Goal: Task Accomplishment & Management: Use online tool/utility

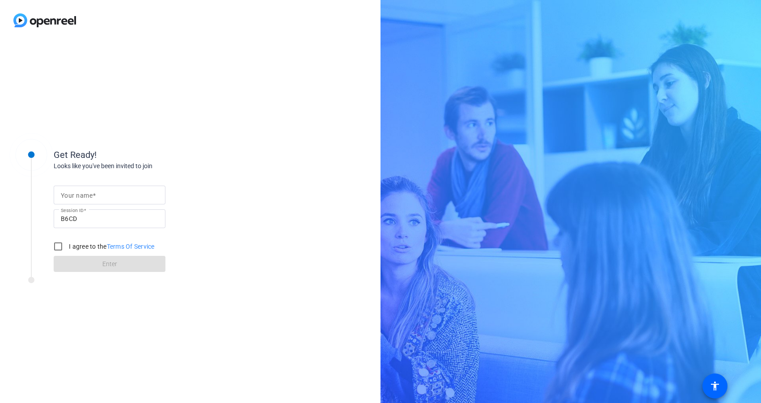
click at [101, 196] on input "Your name" at bounding box center [109, 194] width 97 height 11
type input "[PERSON_NAME]"
click at [59, 243] on input "I agree to the Terms Of Service" at bounding box center [58, 246] width 18 height 18
checkbox input "true"
click at [73, 262] on span at bounding box center [110, 263] width 112 height 21
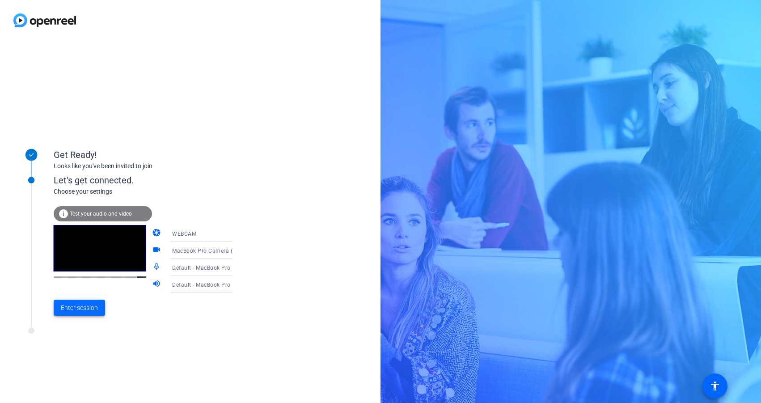
click at [69, 306] on span "Enter session" at bounding box center [79, 307] width 37 height 9
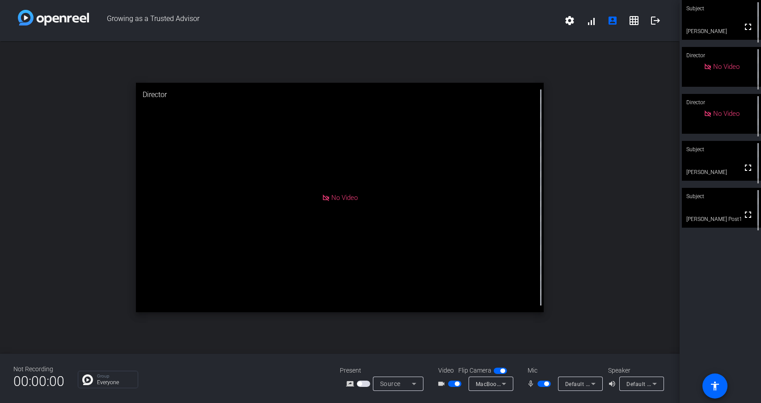
click at [729, 160] on video at bounding box center [721, 161] width 79 height 40
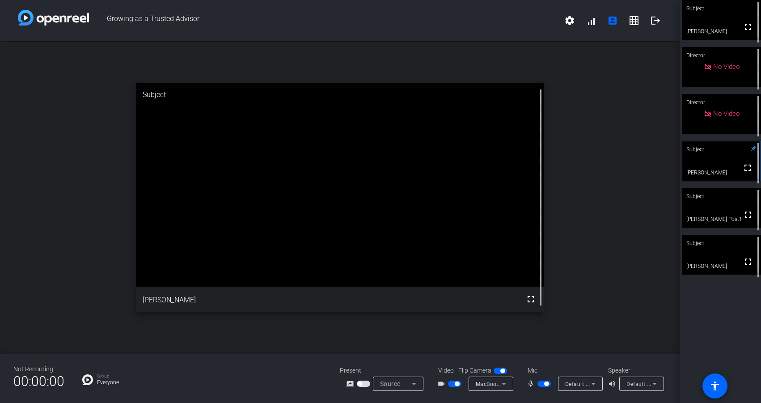
click at [719, 255] on video at bounding box center [721, 255] width 79 height 40
click at [733, 242] on div "Subject" at bounding box center [721, 243] width 79 height 17
click at [745, 246] on div "Subject" at bounding box center [721, 243] width 79 height 17
click at [753, 242] on icon at bounding box center [753, 243] width 6 height 6
click at [546, 383] on span "button" at bounding box center [546, 383] width 4 height 4
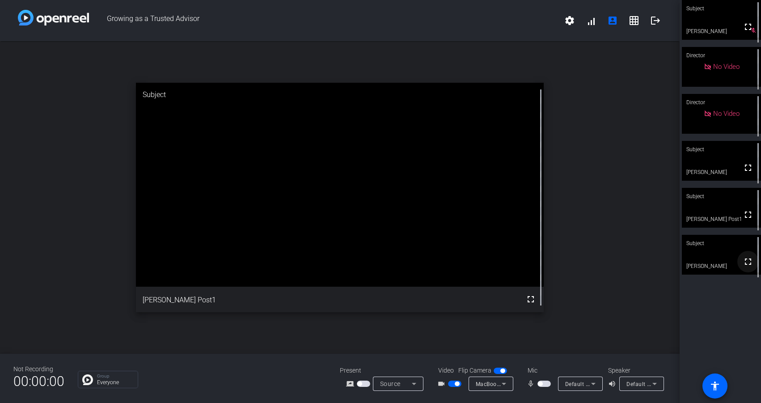
click at [745, 267] on mat-icon "fullscreen" at bounding box center [747, 261] width 11 height 11
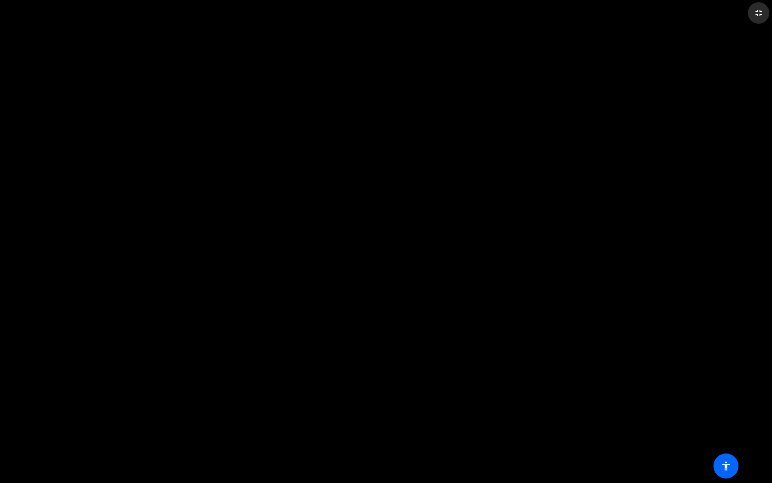
click at [758, 15] on mat-icon "fullscreen_exit" at bounding box center [758, 13] width 11 height 11
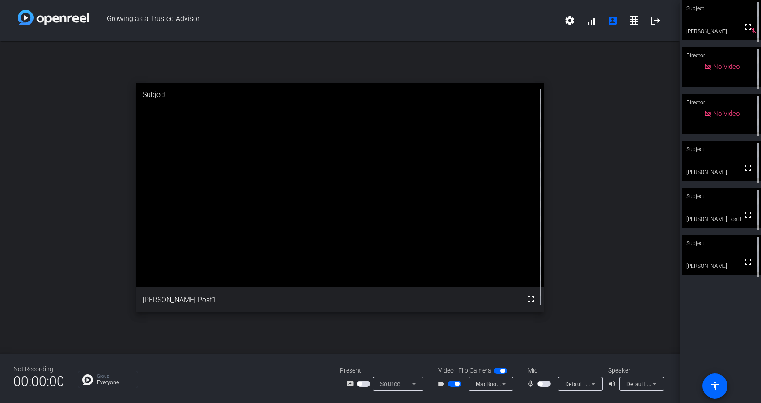
click at [736, 266] on video at bounding box center [721, 255] width 79 height 40
click at [540, 385] on span "button" at bounding box center [540, 383] width 4 height 4
click at [547, 382] on span "button" at bounding box center [546, 383] width 4 height 4
click at [724, 163] on video at bounding box center [721, 161] width 79 height 40
click at [729, 160] on video at bounding box center [721, 160] width 78 height 39
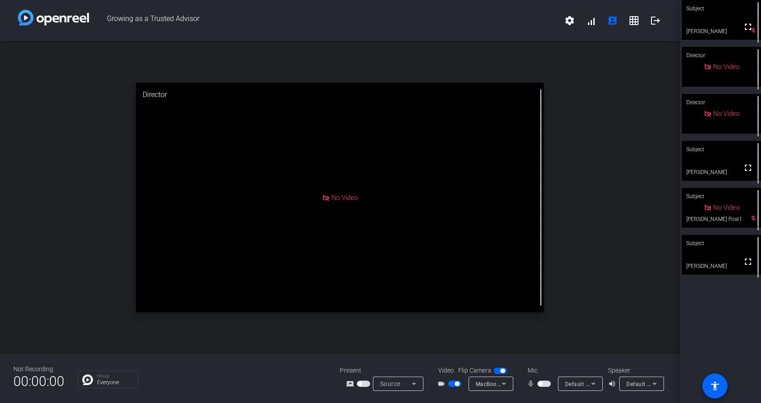
click at [722, 167] on video at bounding box center [721, 161] width 79 height 40
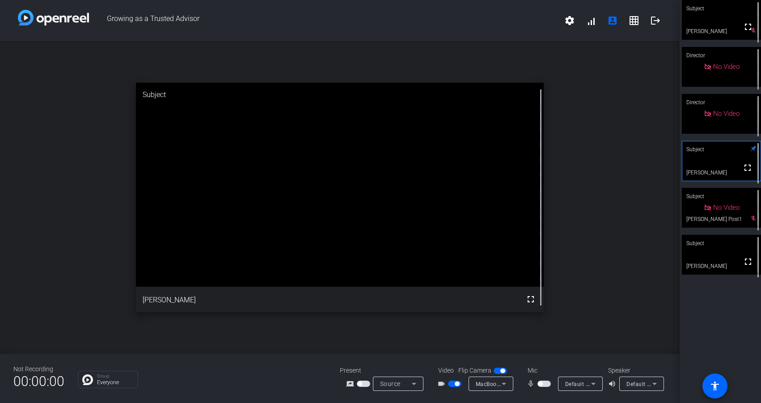
click at [456, 383] on span "button" at bounding box center [457, 383] width 4 height 4
click at [747, 267] on mat-icon "fullscreen" at bounding box center [747, 261] width 11 height 11
click at [753, 243] on icon at bounding box center [753, 243] width 6 height 6
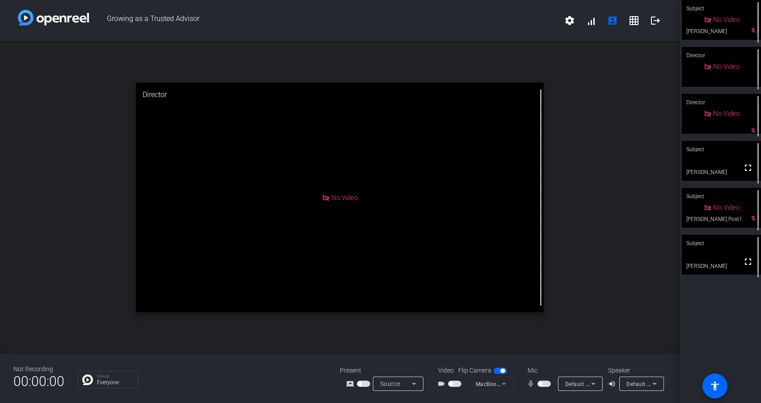
click at [719, 161] on video at bounding box center [721, 161] width 79 height 40
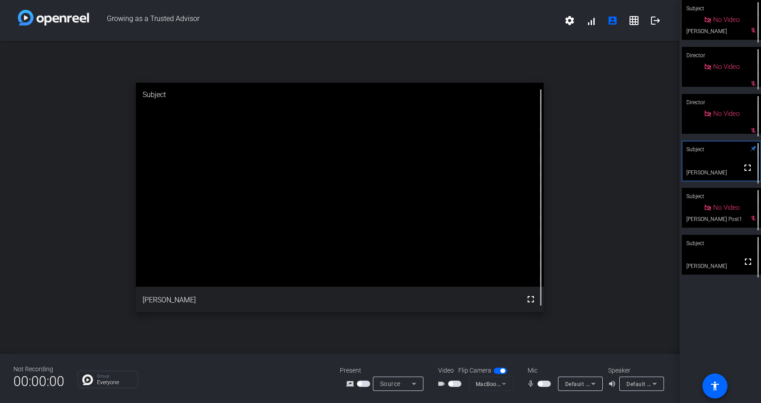
click at [745, 248] on div "Subject" at bounding box center [721, 243] width 79 height 17
click at [543, 383] on span "button" at bounding box center [543, 383] width 13 height 6
click at [450, 384] on span "button" at bounding box center [450, 383] width 4 height 4
